Goal: Information Seeking & Learning: Learn about a topic

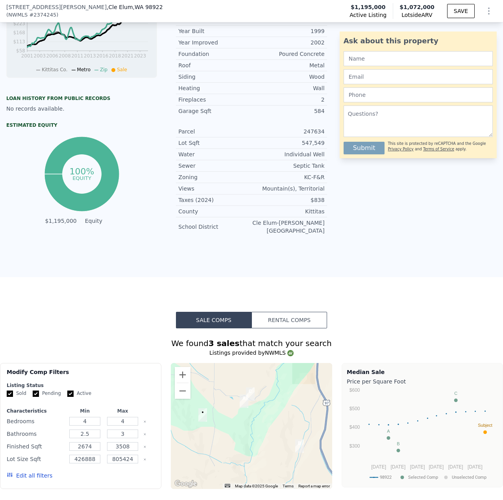
scroll to position [456, 0]
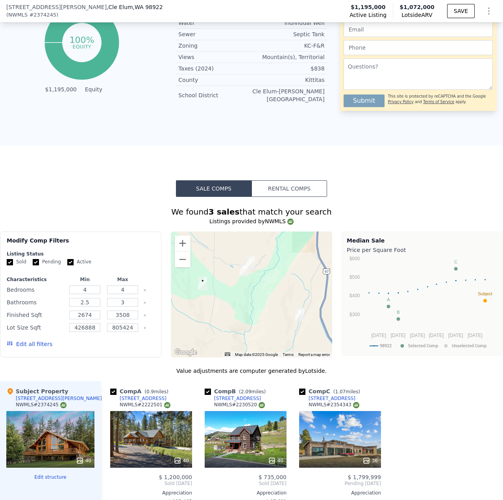
click at [33, 260] on input "Pending" at bounding box center [36, 262] width 6 height 6
checkbox input "false"
click at [68, 260] on input "Active" at bounding box center [70, 262] width 6 height 6
checkbox input "false"
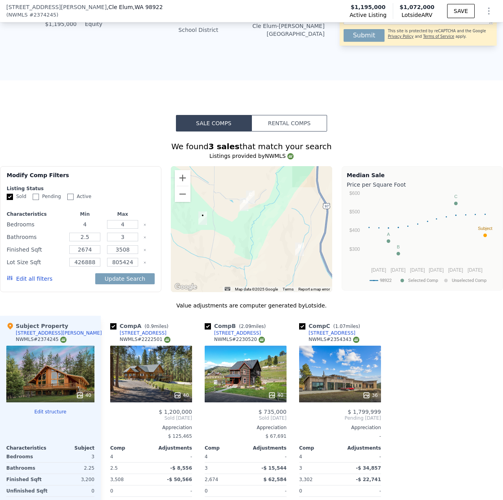
drag, startPoint x: 92, startPoint y: 220, endPoint x: 87, endPoint y: 220, distance: 4.3
click at [84, 223] on input "4" at bounding box center [84, 224] width 31 height 9
type input "43"
click at [128, 277] on button "Update Search" at bounding box center [124, 278] width 59 height 11
click at [19, 275] on button "Edit all filters" at bounding box center [30, 279] width 46 height 8
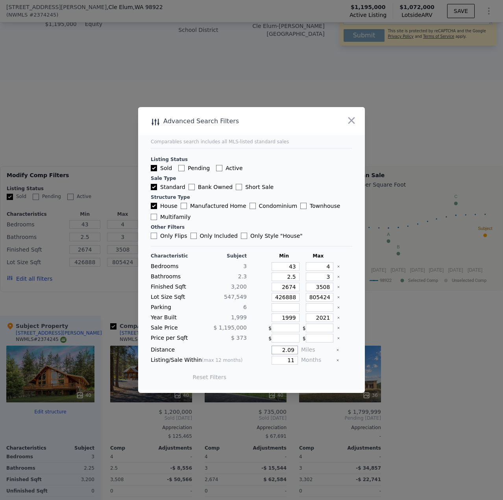
drag, startPoint x: 291, startPoint y: 350, endPoint x: 267, endPoint y: 349, distance: 24.1
click at [267, 349] on div "2.09" at bounding box center [274, 349] width 48 height 9
drag, startPoint x: 289, startPoint y: 351, endPoint x: 240, endPoint y: 329, distance: 54.1
click at [267, 346] on div "5" at bounding box center [274, 349] width 48 height 9
type input "10"
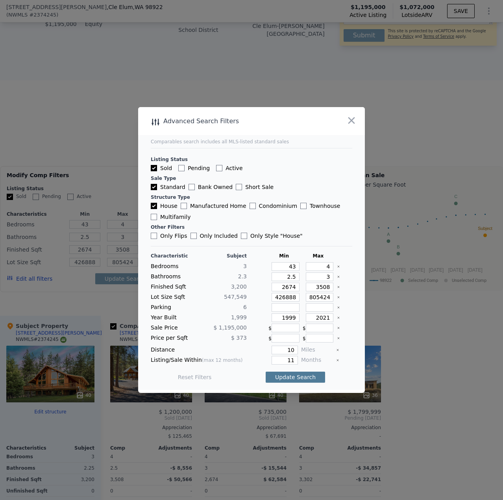
click at [295, 378] on button "Update Search" at bounding box center [295, 376] width 59 height 11
drag, startPoint x: 295, startPoint y: 316, endPoint x: 278, endPoint y: 318, distance: 17.0
click at [278, 318] on div "Year Built 1,999 1999 2021" at bounding box center [251, 317] width 201 height 9
click at [289, 319] on input "1999" at bounding box center [285, 317] width 28 height 9
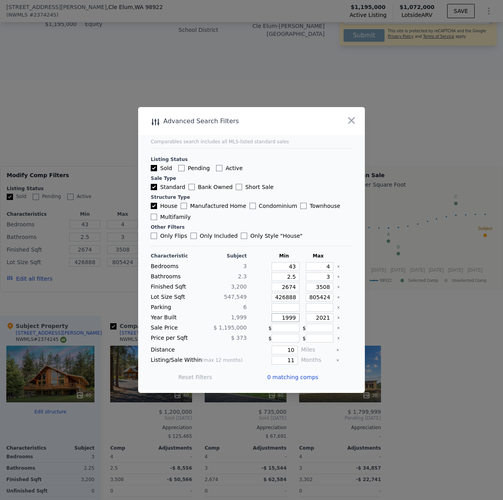
click at [289, 319] on input "1999" at bounding box center [285, 317] width 28 height 9
type input "199"
click at [291, 265] on input "43" at bounding box center [285, 266] width 28 height 9
type input "4"
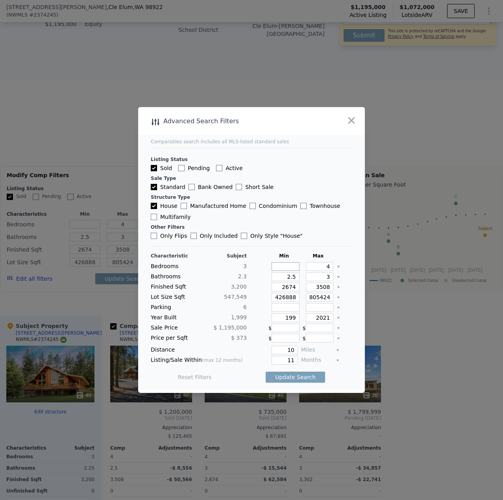
type input "3"
click at [292, 317] on input "199" at bounding box center [285, 317] width 28 height 9
drag, startPoint x: 290, startPoint y: 315, endPoint x: 259, endPoint y: 312, distance: 31.2
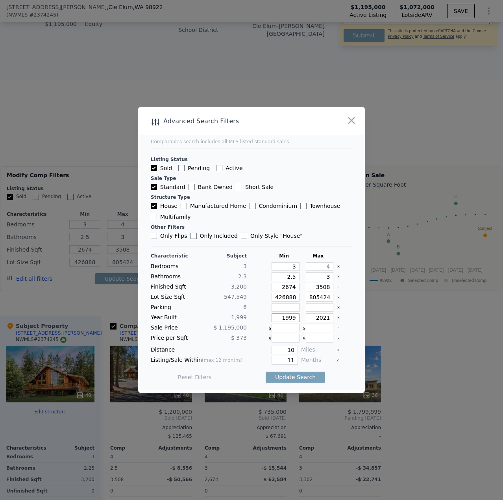
click at [259, 312] on div "Characteristic Subject Min Max Bedrooms 3 3 4 Bathrooms 2.3 2.5 3 Finished Sqft…" at bounding box center [251, 320] width 201 height 135
type input "1950"
click at [298, 374] on button "Update Search" at bounding box center [295, 376] width 59 height 11
checkbox input "false"
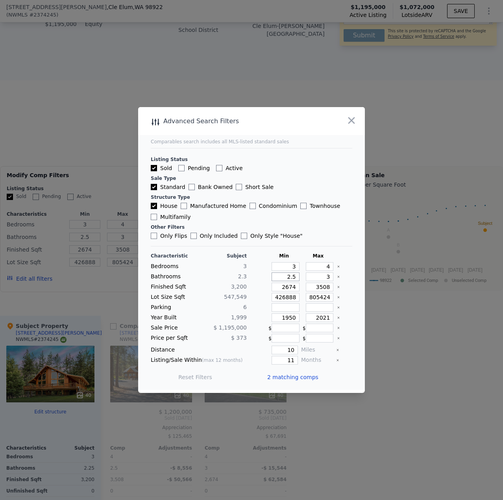
drag, startPoint x: 292, startPoint y: 276, endPoint x: 272, endPoint y: 275, distance: 19.7
click at [273, 277] on input "2.5" at bounding box center [285, 276] width 28 height 9
type input "2"
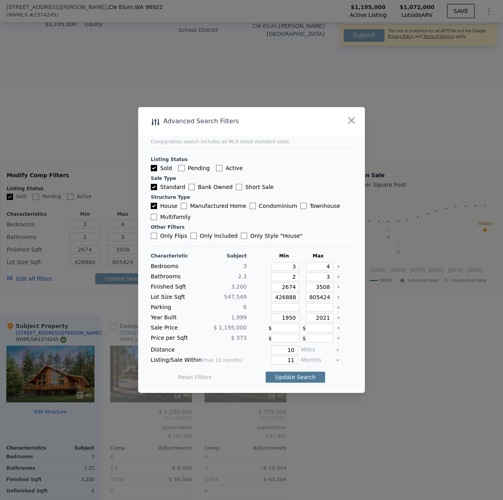
click at [287, 375] on button "Update Search" at bounding box center [295, 376] width 59 height 11
drag, startPoint x: 294, startPoint y: 349, endPoint x: 288, endPoint y: 351, distance: 6.5
click at [288, 351] on div "Distance 10 Miles" at bounding box center [251, 349] width 201 height 9
drag, startPoint x: 289, startPoint y: 349, endPoint x: 259, endPoint y: 344, distance: 30.7
click at [259, 344] on div "Characteristic Subject Min Max Bedrooms 3 3 4 Bathrooms 2.3 2 3 Finished Sqft 3…" at bounding box center [251, 320] width 201 height 135
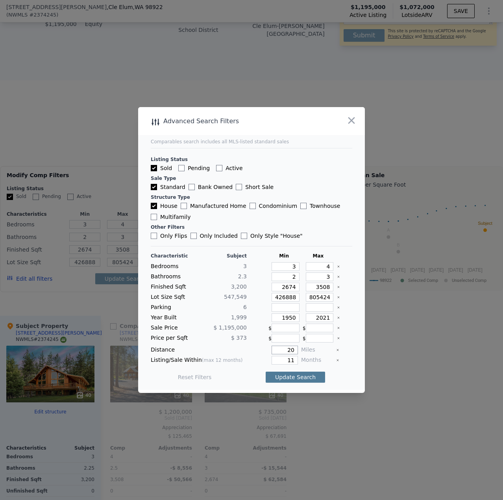
type input "20"
click at [300, 375] on button "Update Search" at bounding box center [295, 376] width 59 height 11
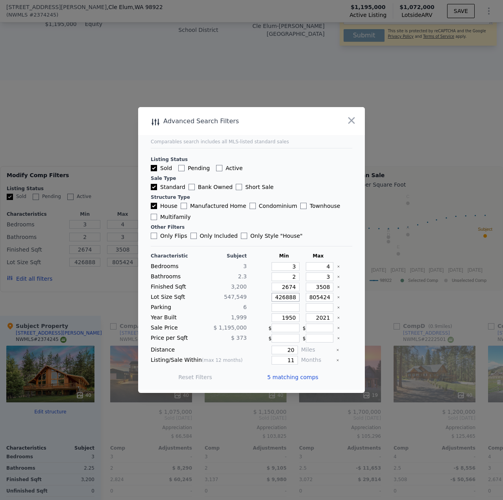
drag, startPoint x: 294, startPoint y: 295, endPoint x: 235, endPoint y: 290, distance: 59.2
click at [246, 293] on div "Lot Size Sqft 547,549 426888 805424" at bounding box center [251, 297] width 201 height 9
type input "1"
type input "10"
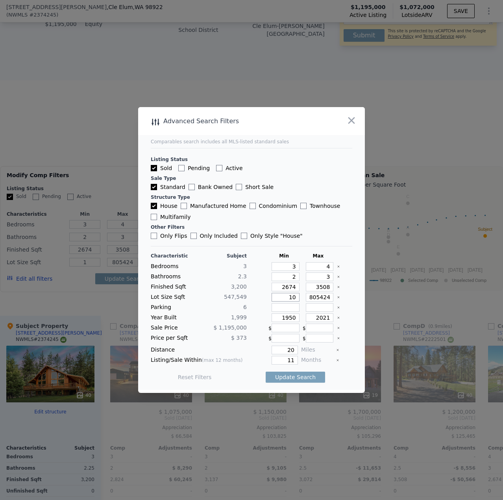
type input "10"
type input "100"
type input "1000"
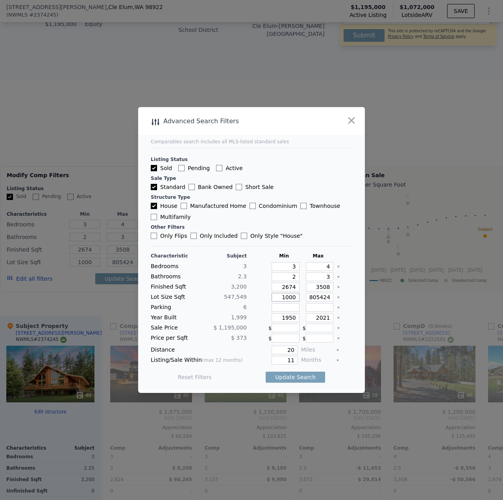
type input "10000"
type input "100000"
drag, startPoint x: 282, startPoint y: 298, endPoint x: 251, endPoint y: 288, distance: 31.9
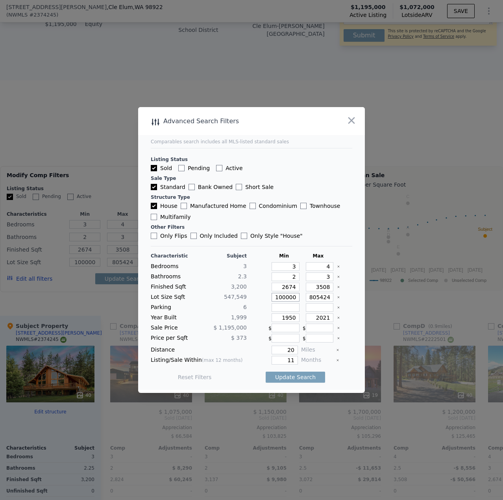
click at [253, 295] on div "Lot Size Sqft 547,549 100000 805424" at bounding box center [251, 297] width 201 height 9
click at [281, 298] on input "100000" at bounding box center [285, 297] width 28 height 9
type input "10000"
type input "130000"
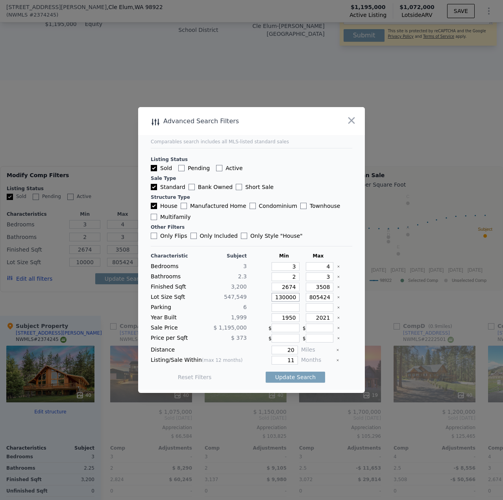
type input "130000"
click at [297, 376] on button "Update Search" at bounding box center [295, 376] width 59 height 11
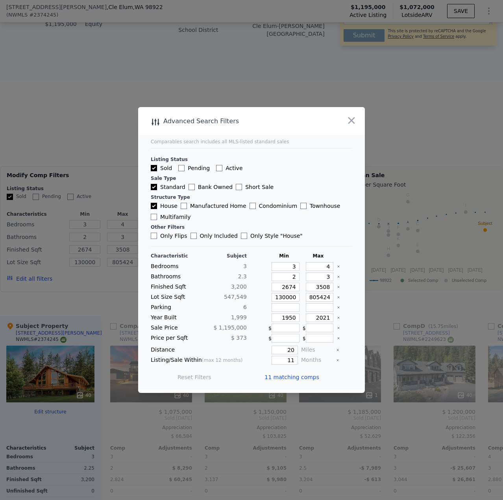
click at [294, 349] on div "Distance 20 Miles" at bounding box center [251, 349] width 201 height 9
click at [290, 351] on input "20" at bounding box center [284, 349] width 26 height 9
click at [293, 348] on div "Distance 20 Miles" at bounding box center [251, 349] width 201 height 9
drag, startPoint x: 291, startPoint y: 350, endPoint x: 230, endPoint y: 342, distance: 61.2
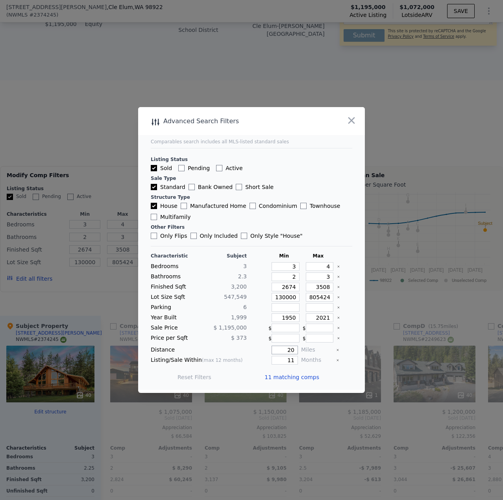
click at [230, 342] on div "Characteristic Subject Min Max Bedrooms 3 3 4 Bathrooms 2.3 2 3 Finished Sqft 3…" at bounding box center [251, 320] width 201 height 135
type input "10"
click at [300, 379] on button "Update Search" at bounding box center [295, 376] width 59 height 11
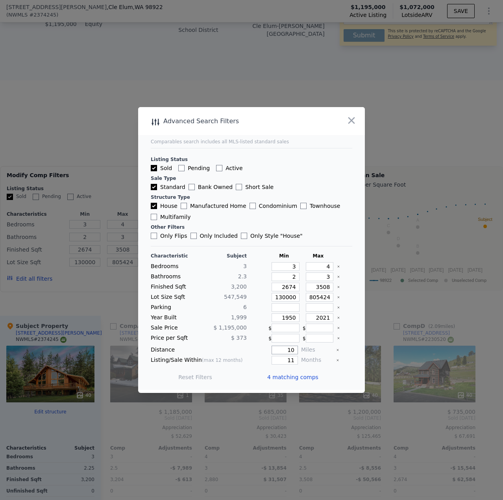
drag, startPoint x: 286, startPoint y: 349, endPoint x: 293, endPoint y: 350, distance: 6.7
click at [293, 350] on input "10" at bounding box center [284, 349] width 26 height 9
click at [291, 351] on input "10" at bounding box center [284, 349] width 26 height 9
drag, startPoint x: 291, startPoint y: 352, endPoint x: 259, endPoint y: 349, distance: 31.6
click at [259, 349] on div "10" at bounding box center [274, 349] width 48 height 9
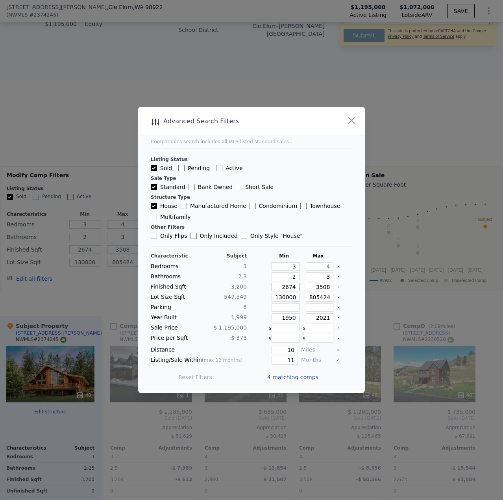
drag, startPoint x: 291, startPoint y: 288, endPoint x: 249, endPoint y: 279, distance: 42.3
click at [253, 282] on div "Characteristic Subject Min Max Bedrooms 3 3 4 Bathrooms 2.3 2 3 Finished Sqft 3…" at bounding box center [251, 320] width 201 height 135
type input "2"
type input "20"
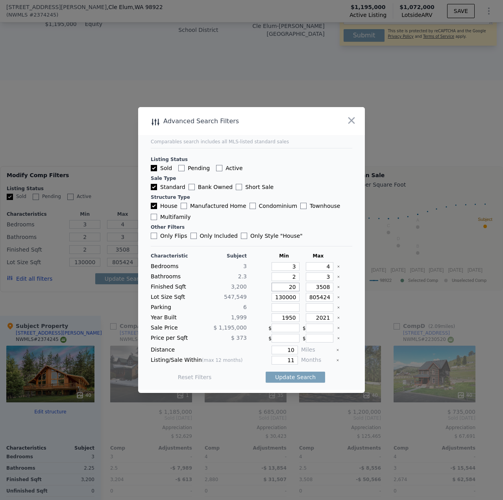
type input "20"
type input "200"
type input "2000"
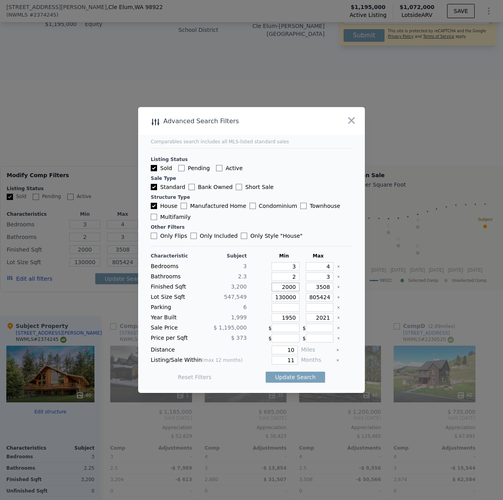
type input "2000"
drag, startPoint x: 291, startPoint y: 316, endPoint x: 220, endPoint y: 308, distance: 71.3
click at [236, 313] on div "Year Built 1,999 1950 2021" at bounding box center [251, 317] width 201 height 9
click at [337, 318] on icon "Clear" at bounding box center [338, 317] width 3 height 3
click at [282, 376] on button "Update Search" at bounding box center [295, 376] width 59 height 11
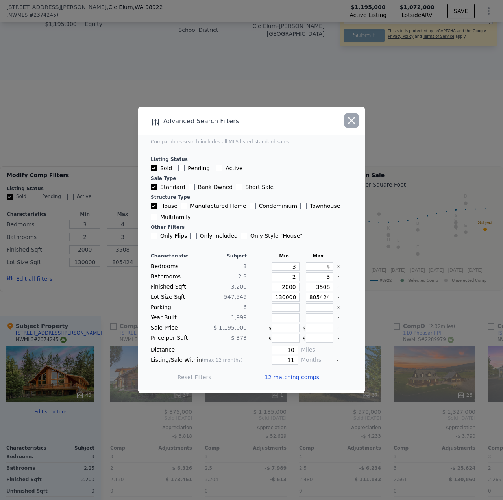
click at [355, 116] on icon "button" at bounding box center [351, 120] width 11 height 11
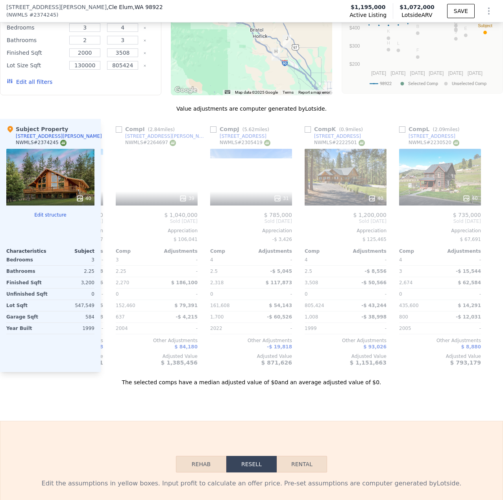
scroll to position [0, 756]
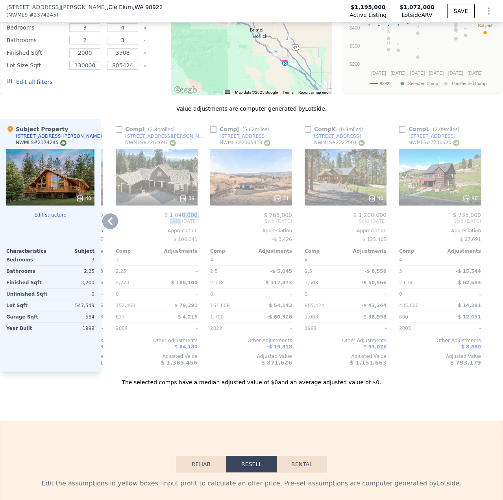
click at [173, 216] on div "Comp I ( 2.84 miles) [STREET_ADDRESS][PERSON_NAME] # 2264697 39 $ 1,040,000 Sol…" at bounding box center [157, 245] width 88 height 253
click at [173, 116] on div "Value adjustments are computer generated by Lotside . Subject Property [STREET_…" at bounding box center [251, 245] width 503 height 281
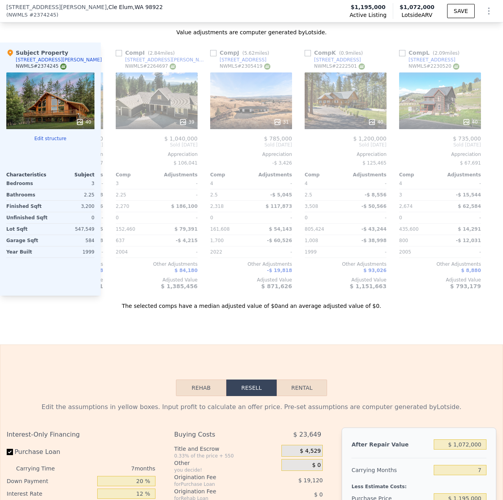
scroll to position [653, 0]
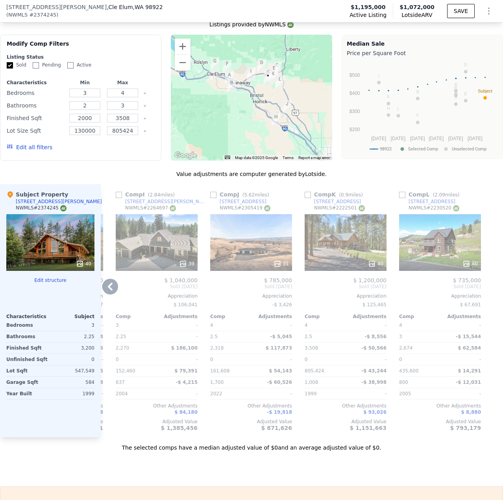
click at [110, 279] on icon at bounding box center [110, 287] width 16 height 16
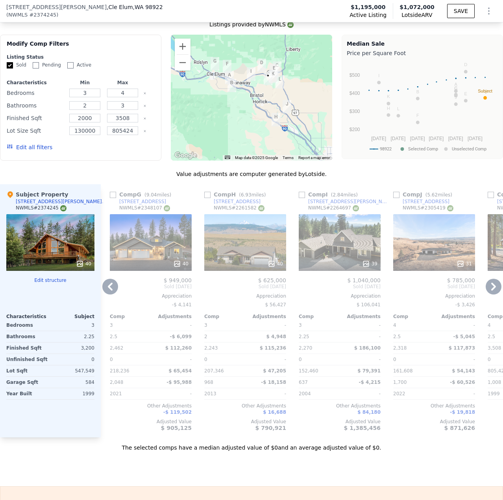
click at [110, 279] on icon at bounding box center [110, 287] width 16 height 16
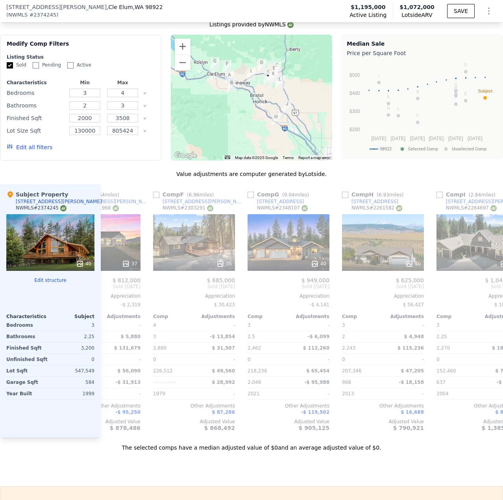
scroll to position [0, 378]
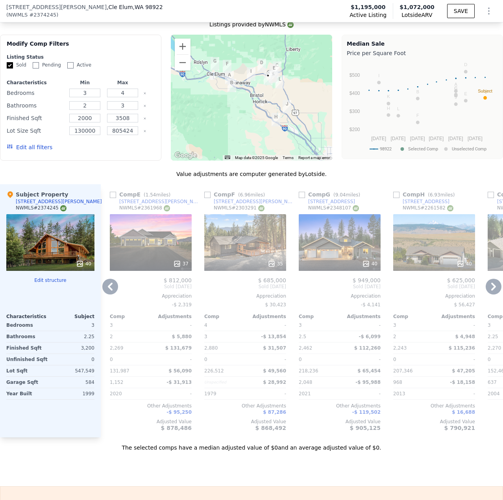
click at [110, 279] on icon at bounding box center [110, 287] width 16 height 16
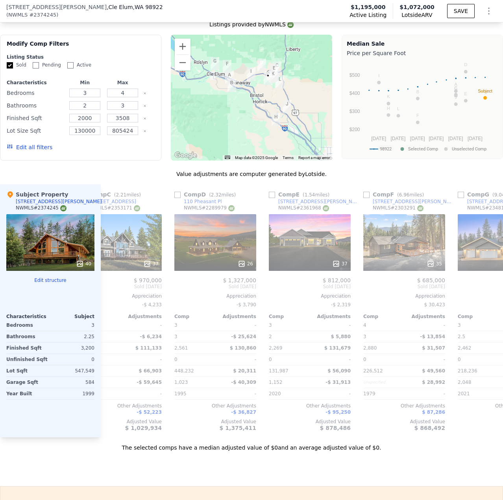
scroll to position [0, 189]
